Goal: Check status: Check status

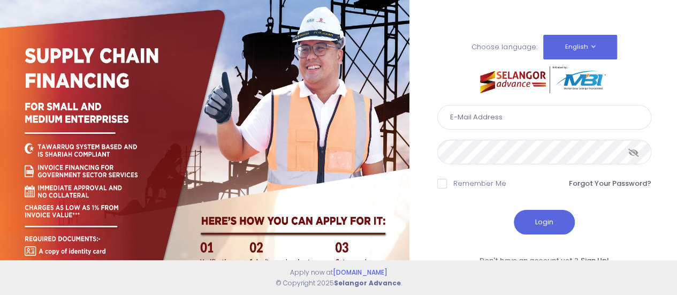
type input "noorfadlina@kdebwm.com"
click at [539, 228] on button "Login" at bounding box center [544, 222] width 61 height 25
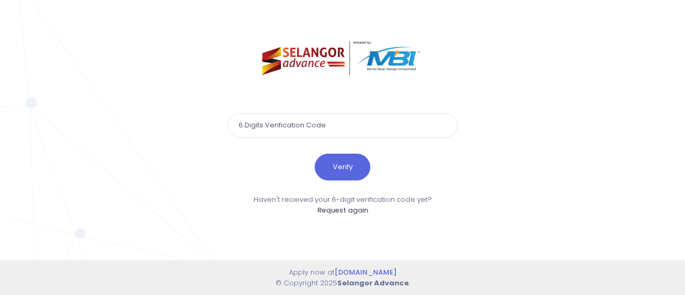
click at [339, 126] on input "text" at bounding box center [343, 125] width 230 height 25
type input "406611"
click at [344, 169] on button "Verify" at bounding box center [343, 167] width 56 height 27
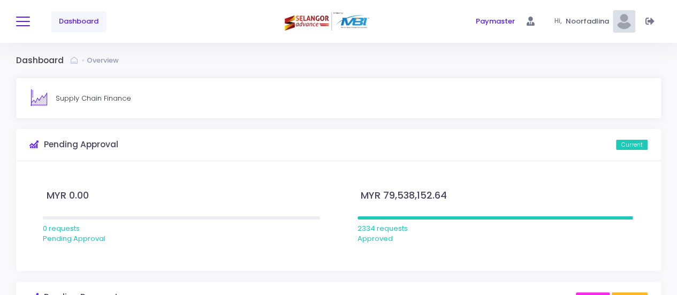
click at [25, 22] on span at bounding box center [23, 21] width 14 height 1
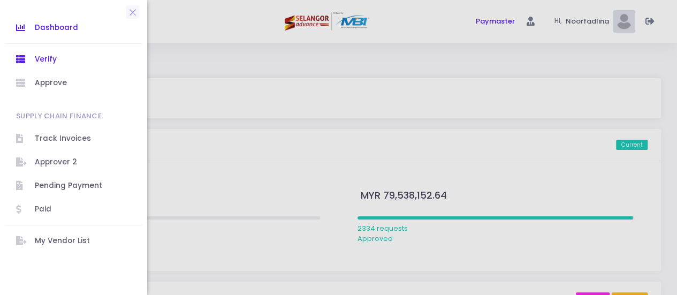
click at [45, 53] on span "Verify" at bounding box center [83, 59] width 96 height 14
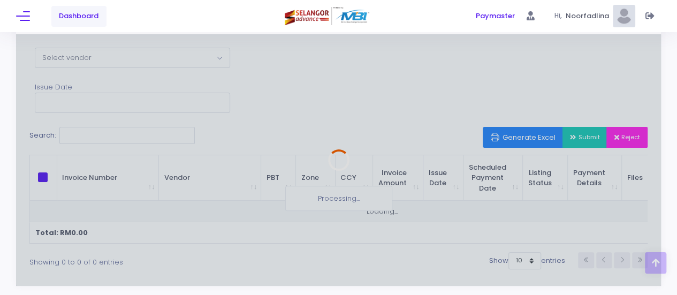
scroll to position [125, 0]
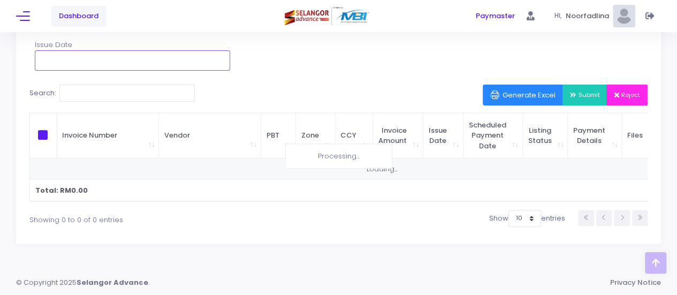
click at [205, 56] on input "text" at bounding box center [132, 60] width 195 height 20
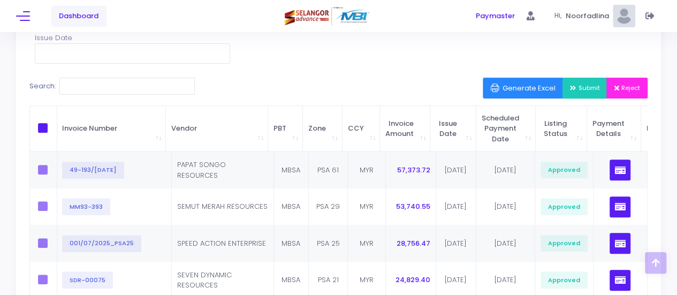
click at [389, 68] on div "Select Vendor Purun [PERSON_NAME] Sdn Bhd AZAMAHIR SDN BHD TRUCEPT SYNERGY RESO…" at bounding box center [338, 284] width 645 height 598
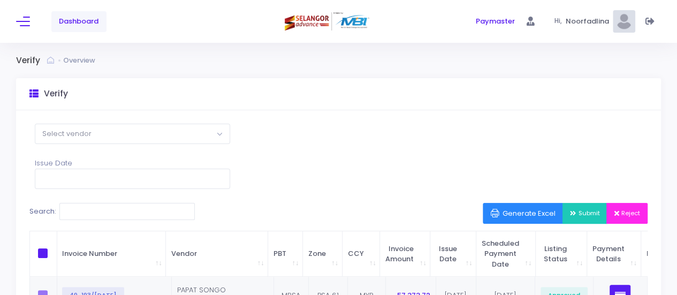
click at [75, 22] on span "Dashboard" at bounding box center [79, 21] width 40 height 11
